Goal: Transaction & Acquisition: Purchase product/service

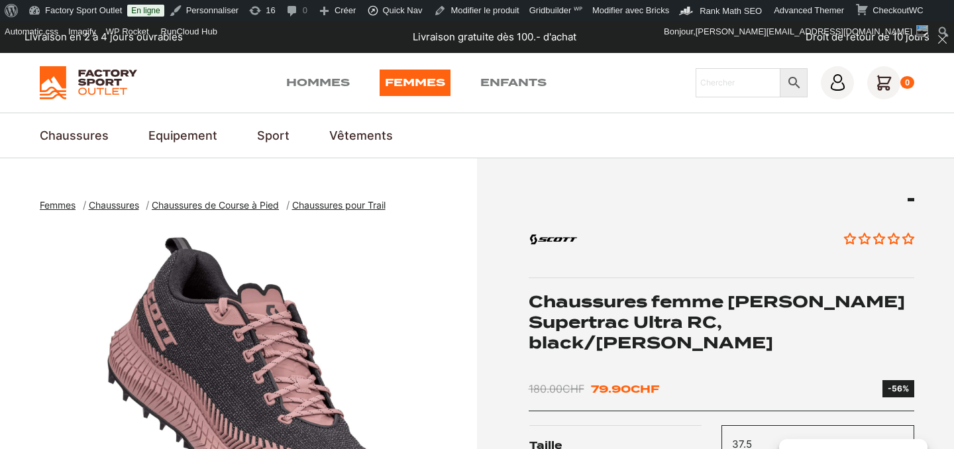
select select "37.5"
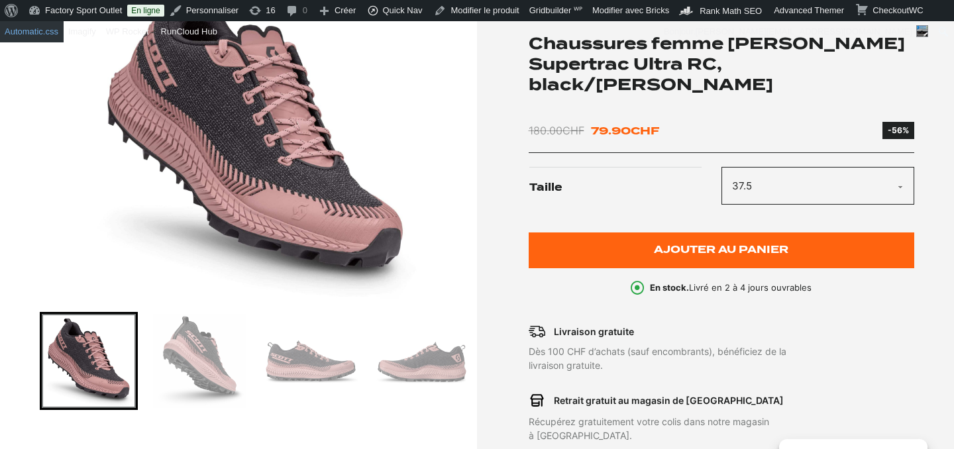
scroll to position [258, 0]
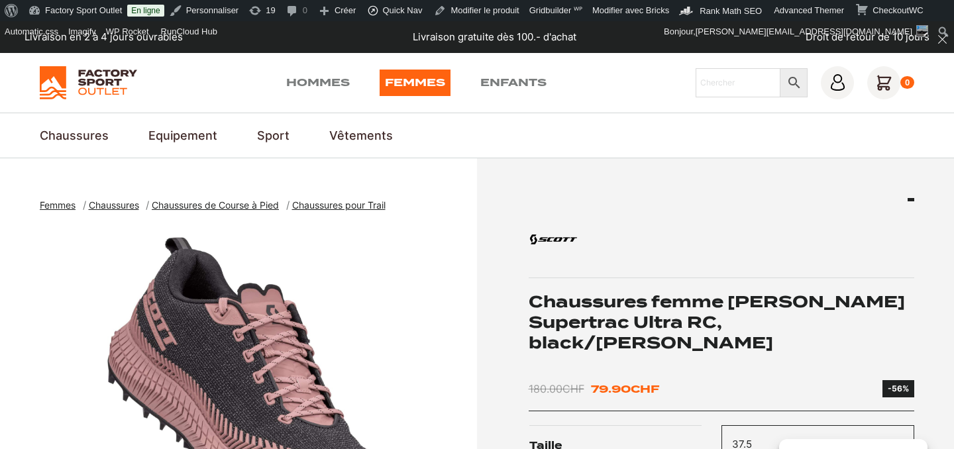
scroll to position [436, 0]
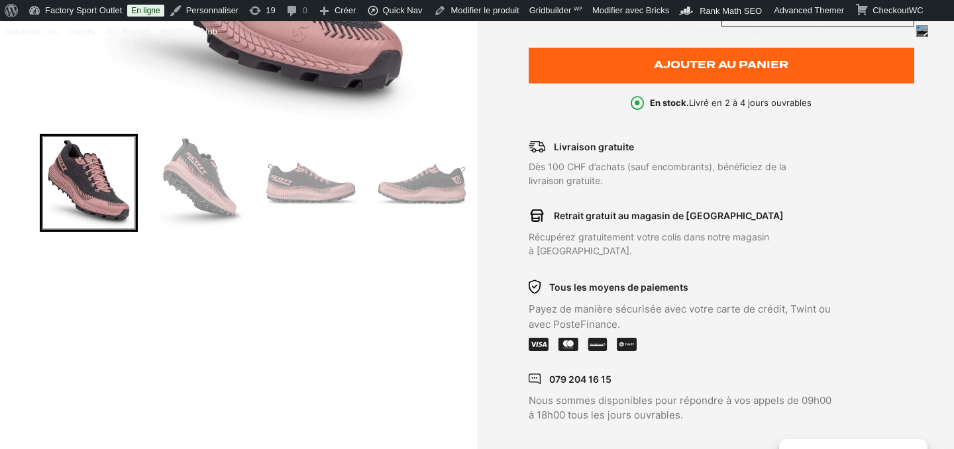
select select "37.5"
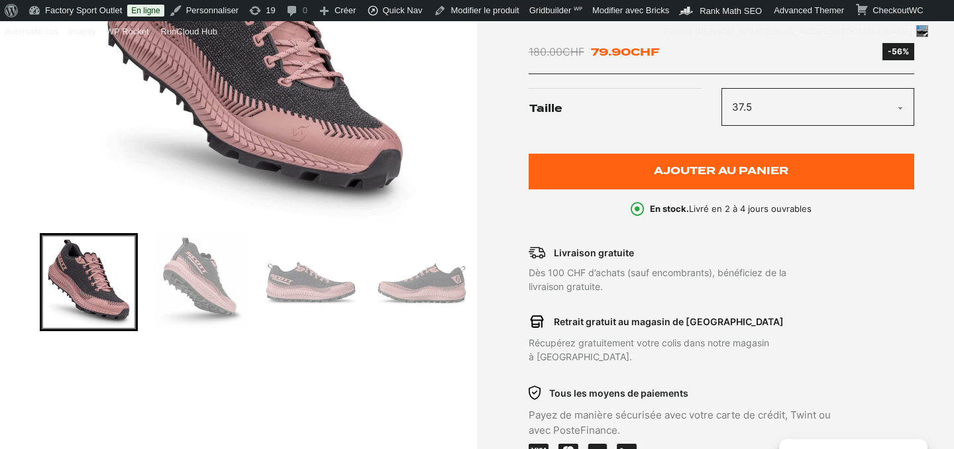
scroll to position [0, 0]
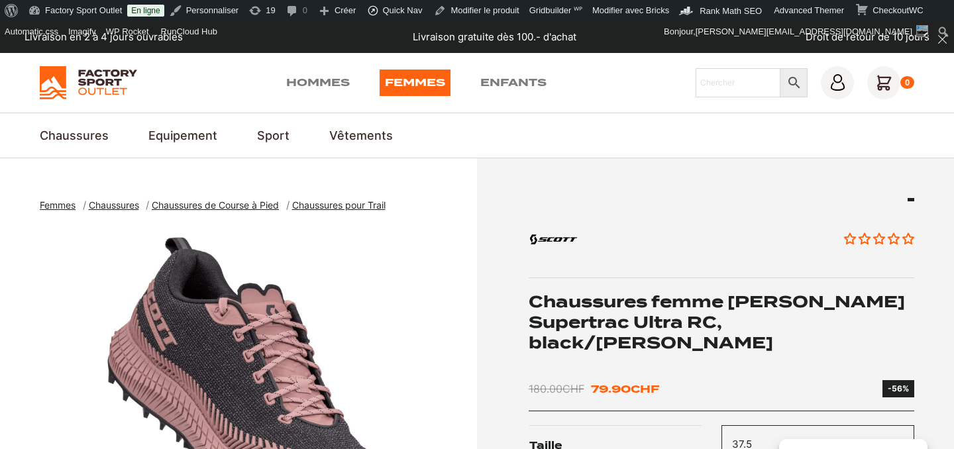
select select "37.5"
